Goal: Transaction & Acquisition: Purchase product/service

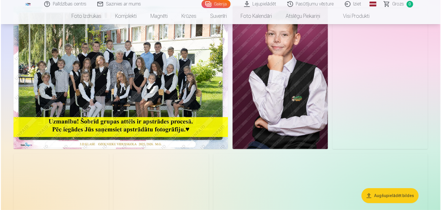
scroll to position [115, 0]
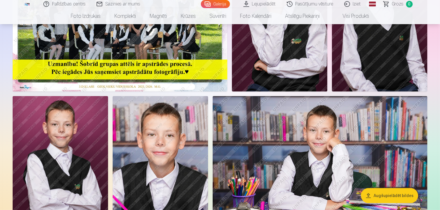
click at [190, 73] on img at bounding box center [120, 19] width 215 height 143
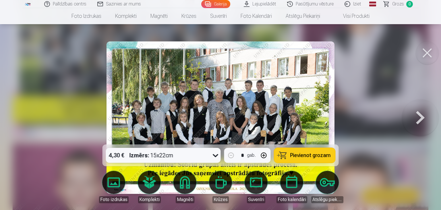
click at [267, 4] on link "Lejupielādēt" at bounding box center [260, 4] width 43 height 8
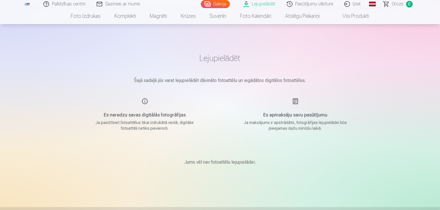
scroll to position [115, 0]
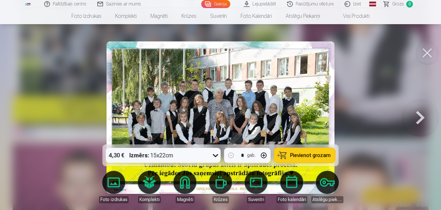
click at [423, 50] on button at bounding box center [427, 52] width 23 height 23
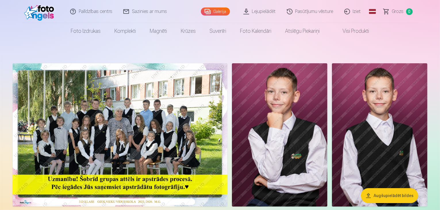
click at [216, 10] on link "Galerija" at bounding box center [215, 11] width 29 height 8
click at [257, 10] on link "Lejupielādēt" at bounding box center [259, 11] width 43 height 23
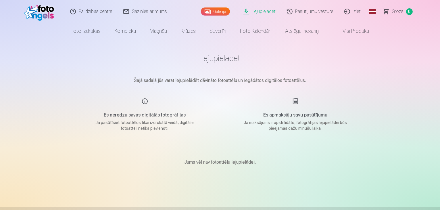
click at [216, 6] on div "Galerija" at bounding box center [217, 11] width 32 height 23
click at [218, 9] on link "Galerija" at bounding box center [215, 11] width 29 height 8
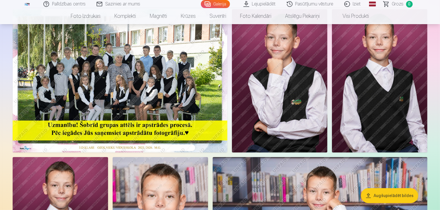
scroll to position [57, 0]
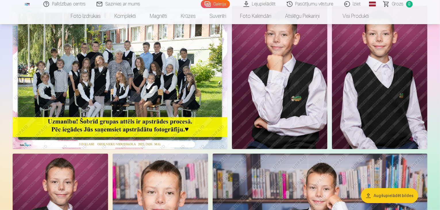
click at [327, 93] on img at bounding box center [279, 77] width 95 height 143
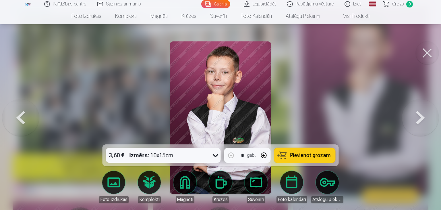
click at [281, 103] on div at bounding box center [220, 105] width 441 height 210
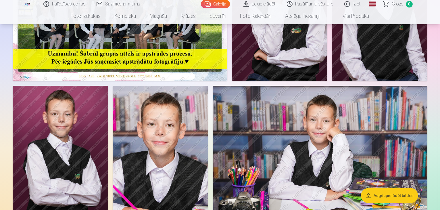
scroll to position [144, 0]
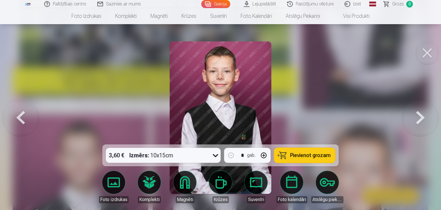
click at [430, 53] on button at bounding box center [427, 52] width 23 height 23
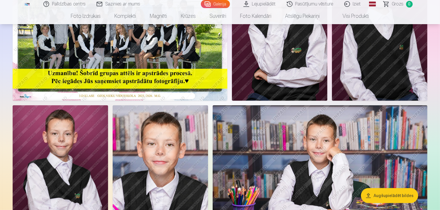
scroll to position [115, 0]
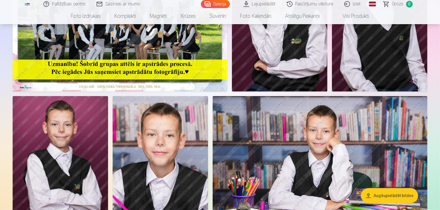
click at [186, 81] on img at bounding box center [120, 19] width 215 height 143
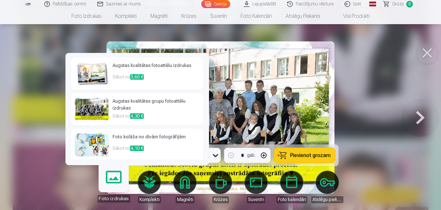
click at [117, 183] on link "Foto izdrukas" at bounding box center [113, 184] width 35 height 35
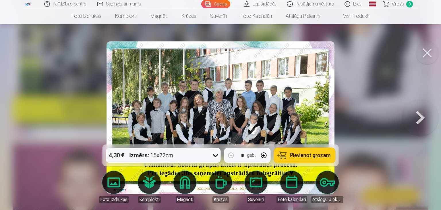
click at [216, 155] on icon at bounding box center [215, 155] width 9 height 9
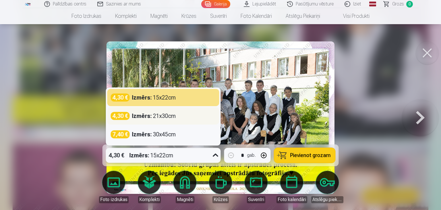
click at [185, 112] on div "4,30 € Izmērs : 21x30cm" at bounding box center [163, 116] width 105 height 8
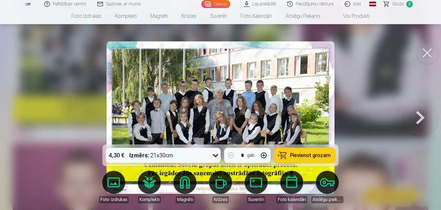
click at [310, 156] on span "Pievienot grozam" at bounding box center [310, 155] width 41 height 5
click at [425, 49] on button at bounding box center [427, 52] width 23 height 23
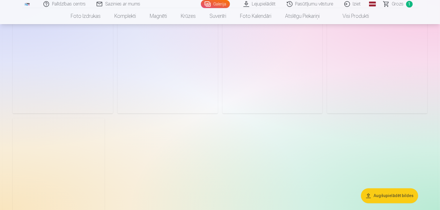
scroll to position [1235, 0]
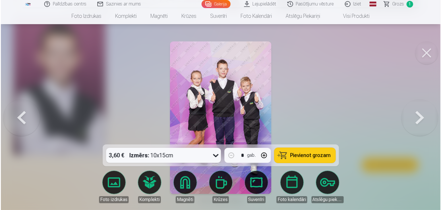
scroll to position [1239, 0]
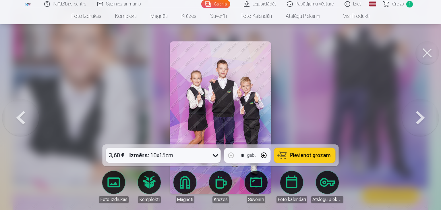
click at [215, 155] on icon at bounding box center [215, 155] width 9 height 9
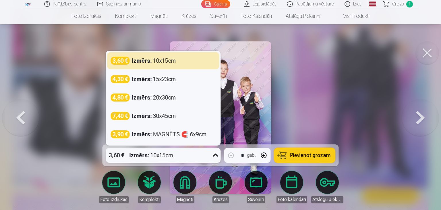
click at [215, 155] on icon at bounding box center [215, 155] width 9 height 9
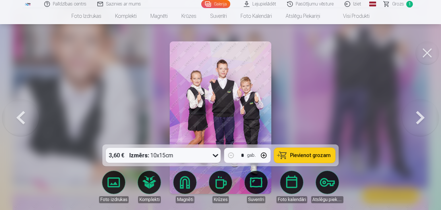
click at [302, 154] on span "Pievienot grozam" at bounding box center [310, 155] width 41 height 5
click at [422, 117] on button at bounding box center [420, 118] width 37 height 42
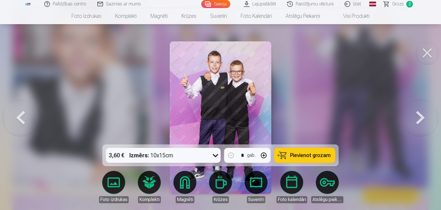
click at [320, 156] on span "Pievienot grozam" at bounding box center [310, 155] width 41 height 5
click at [422, 117] on button at bounding box center [420, 118] width 37 height 42
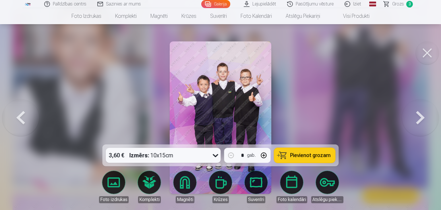
click at [315, 155] on span "Pievienot grozam" at bounding box center [310, 155] width 41 height 5
click at [420, 120] on button at bounding box center [420, 118] width 37 height 42
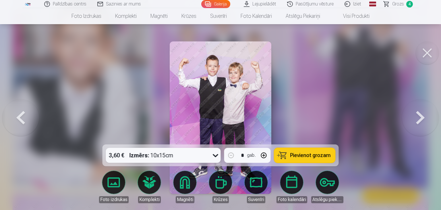
click at [314, 156] on span "Pievienot grozam" at bounding box center [310, 155] width 41 height 5
click at [422, 118] on button at bounding box center [420, 118] width 37 height 42
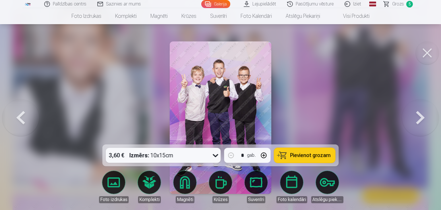
click at [317, 155] on span "Pievienot grozam" at bounding box center [310, 155] width 41 height 5
click at [427, 111] on button at bounding box center [420, 118] width 37 height 42
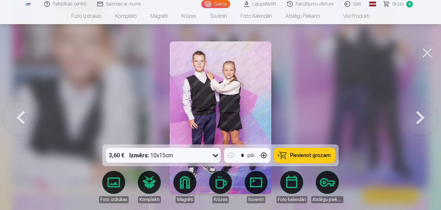
click at [319, 154] on span "Pievienot grozam" at bounding box center [310, 155] width 41 height 5
click at [424, 117] on button at bounding box center [420, 118] width 37 height 42
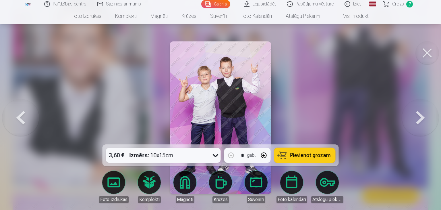
click at [320, 153] on span "Pievienot grozam" at bounding box center [310, 155] width 41 height 5
click at [419, 118] on button at bounding box center [420, 118] width 37 height 42
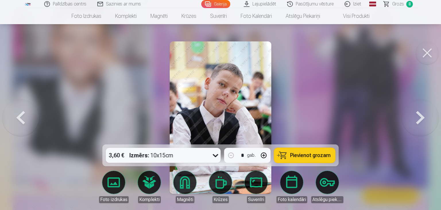
click at [426, 53] on button at bounding box center [427, 52] width 23 height 23
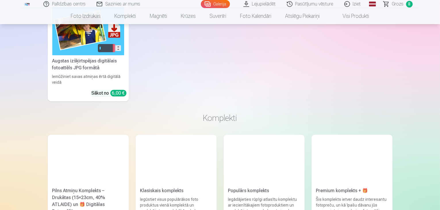
scroll to position [1609, 0]
